Goal: Task Accomplishment & Management: Complete application form

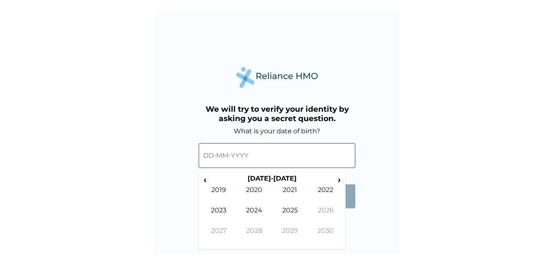
click at [315, 156] on input "text" at bounding box center [277, 155] width 157 height 25
click at [208, 179] on span "‹" at bounding box center [205, 179] width 9 height 10
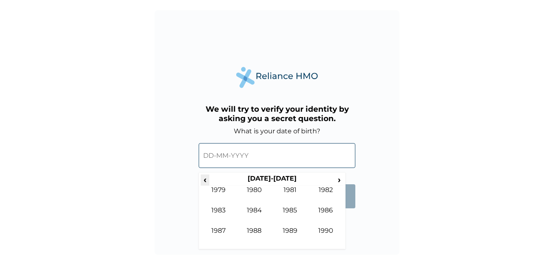
click at [208, 179] on span "‹" at bounding box center [205, 179] width 9 height 10
click at [331, 208] on td "1976" at bounding box center [326, 216] width 36 height 20
click at [295, 209] on td "[DATE]" at bounding box center [290, 216] width 36 height 20
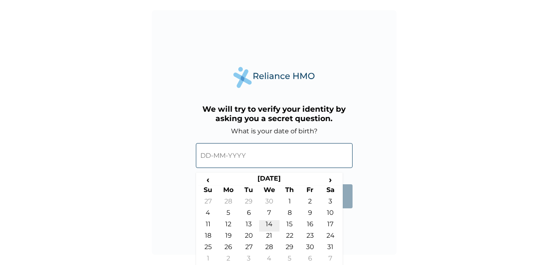
click at [271, 223] on td "14" at bounding box center [269, 225] width 20 height 11
type input "[DATE]"
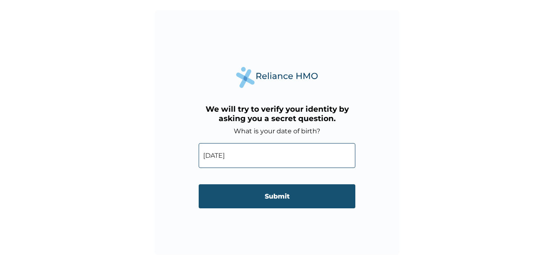
click at [277, 195] on input "Submit" at bounding box center [277, 196] width 157 height 24
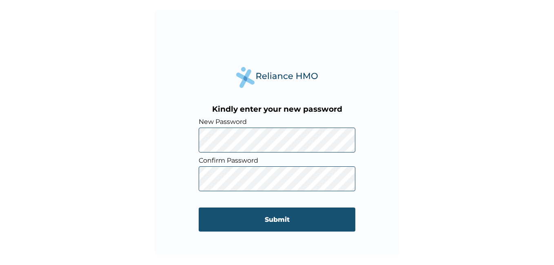
click at [276, 219] on input "Submit" at bounding box center [277, 220] width 157 height 24
